Goal: Task Accomplishment & Management: Manage account settings

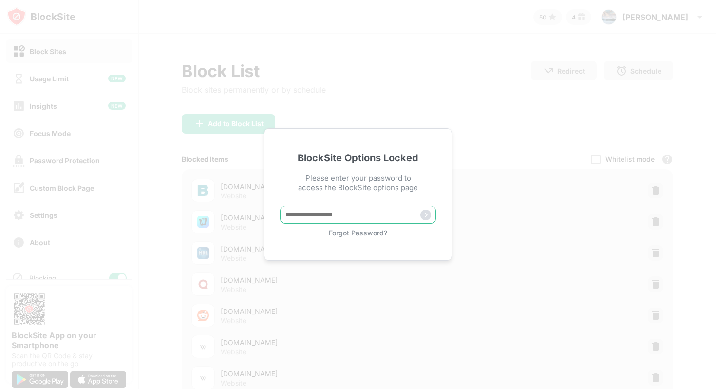
click at [379, 212] on input "text" at bounding box center [358, 214] width 156 height 18
type input "**********"
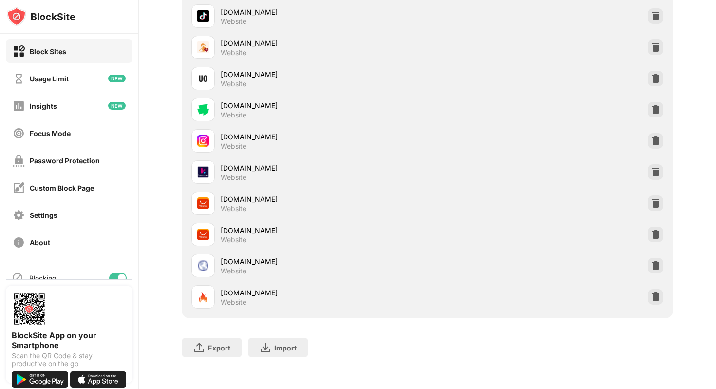
scroll to position [862, 0]
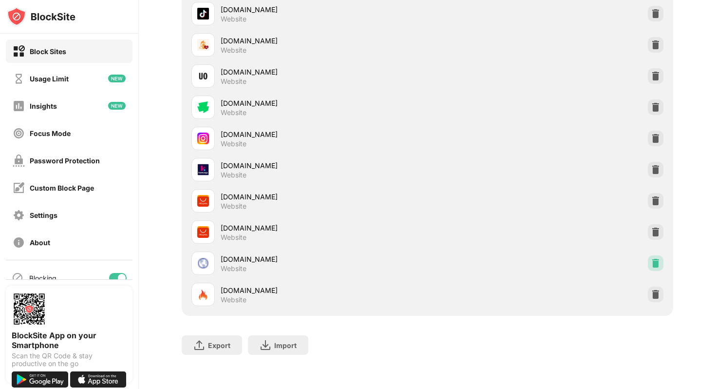
click at [655, 263] on img at bounding box center [655, 263] width 10 height 10
